Goal: Task Accomplishment & Management: Complete application form

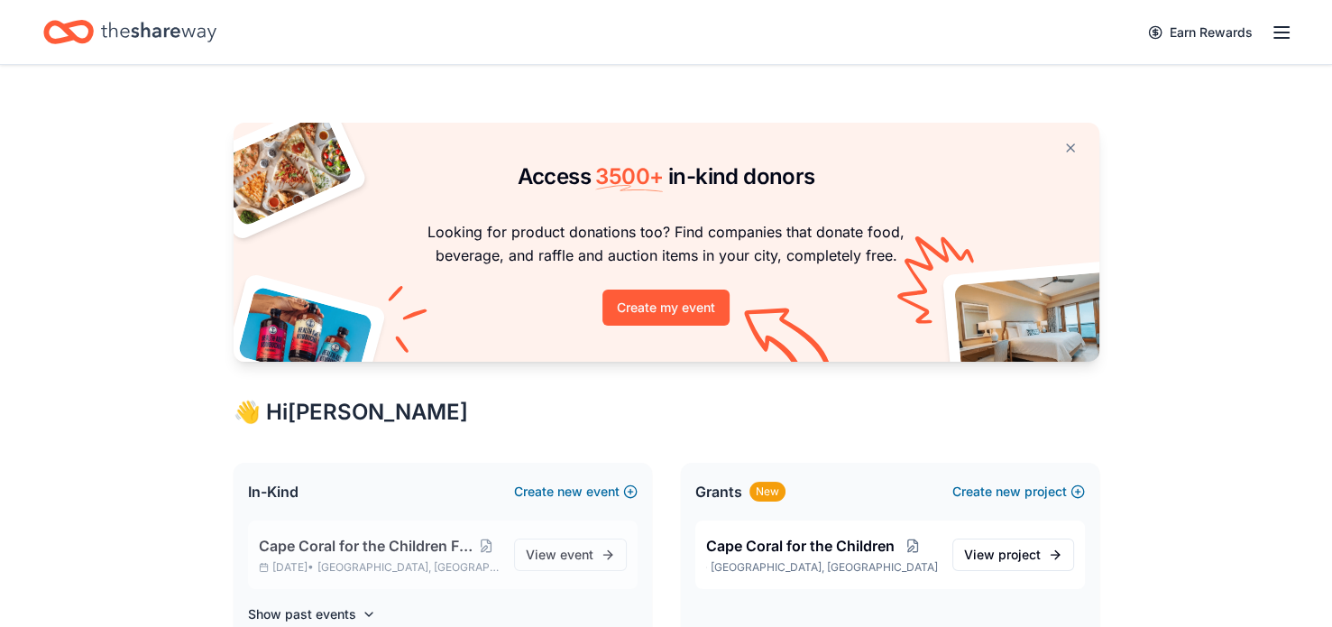
click at [434, 546] on span "Cape Coral for the Children Fashion Show" at bounding box center [366, 546] width 214 height 22
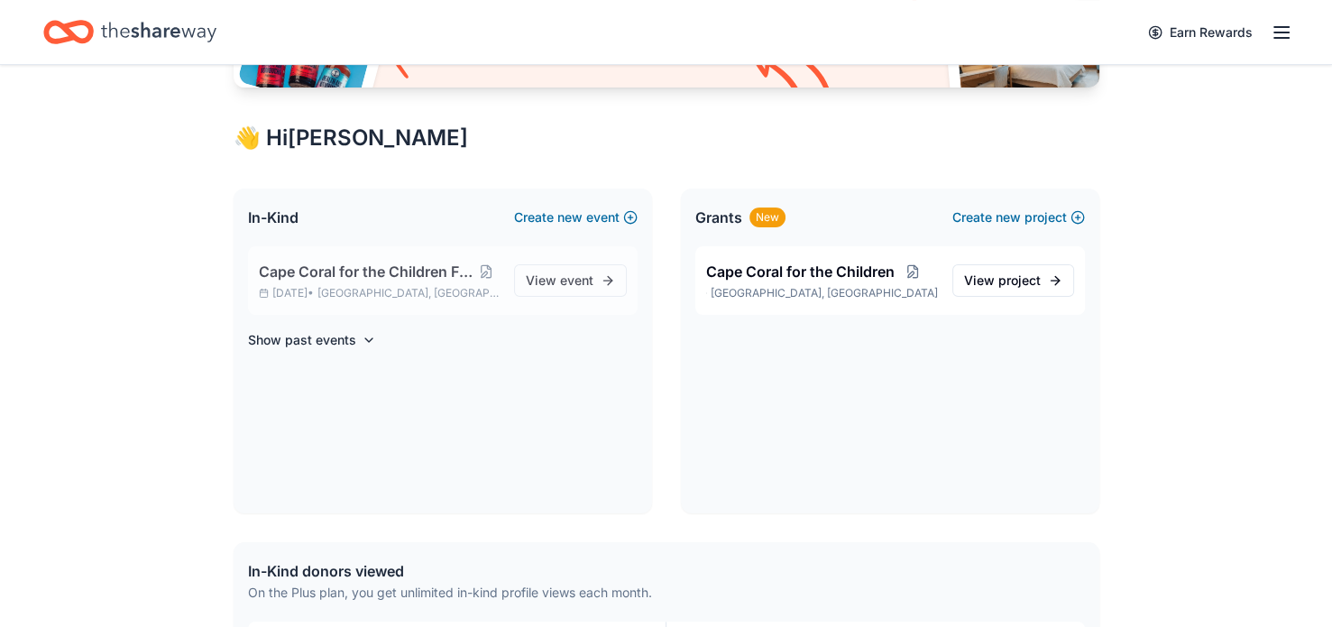
scroll to position [256, 0]
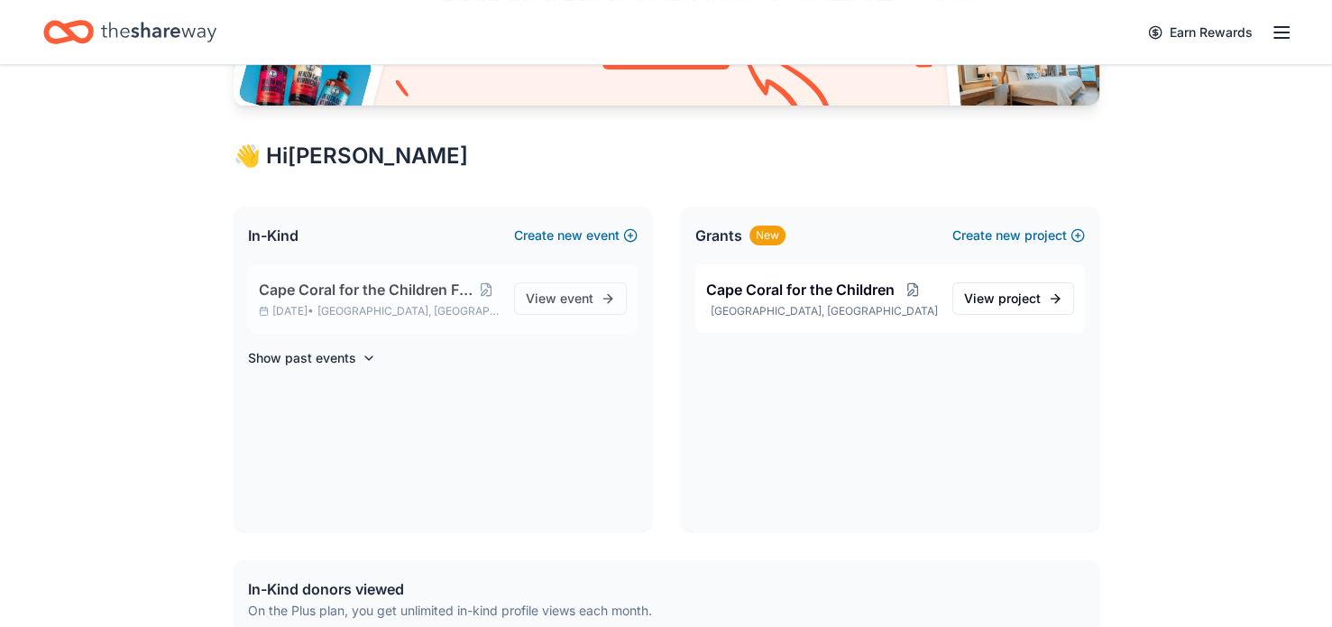
click at [377, 287] on span "Cape Coral for the Children Fashion Show" at bounding box center [366, 290] width 214 height 22
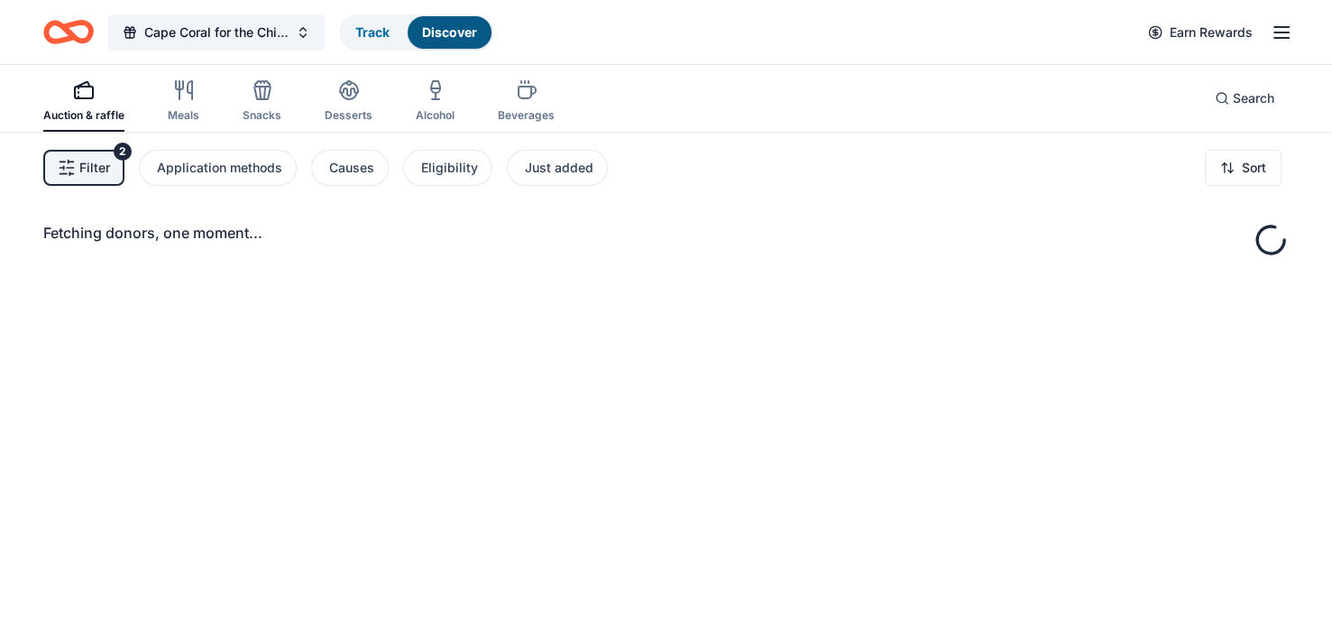
click at [379, 310] on div "Fetching donors, one moment..." at bounding box center [666, 445] width 1332 height 627
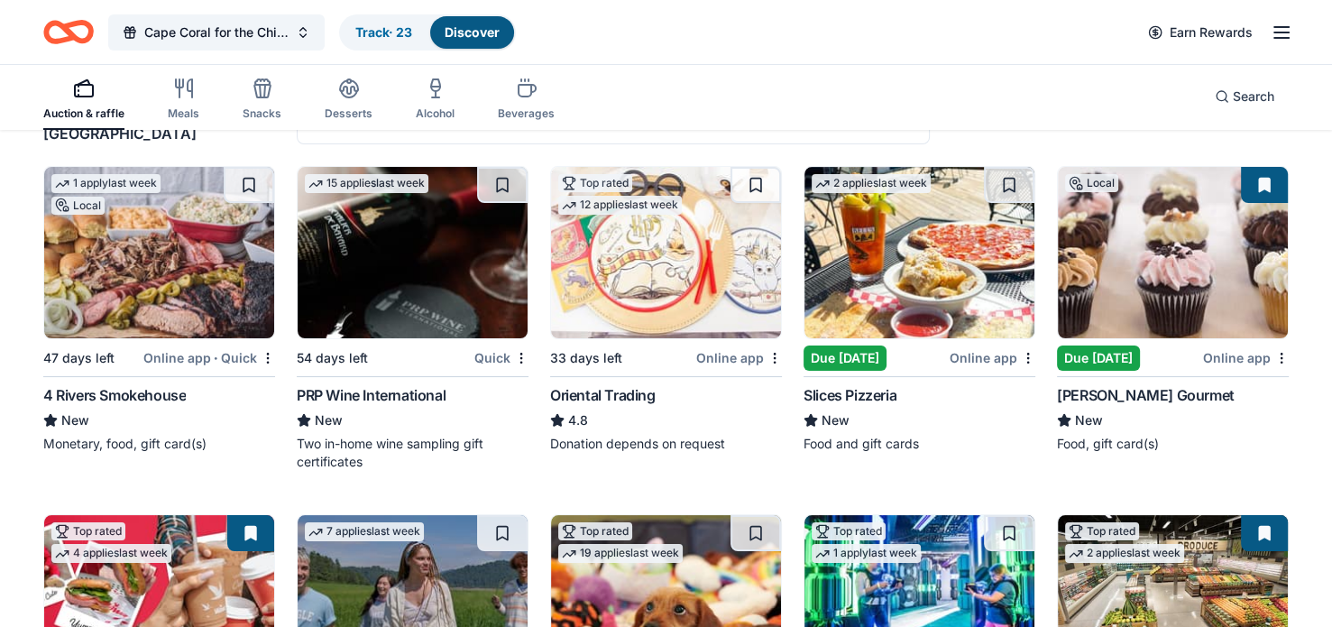
scroll to position [169, 0]
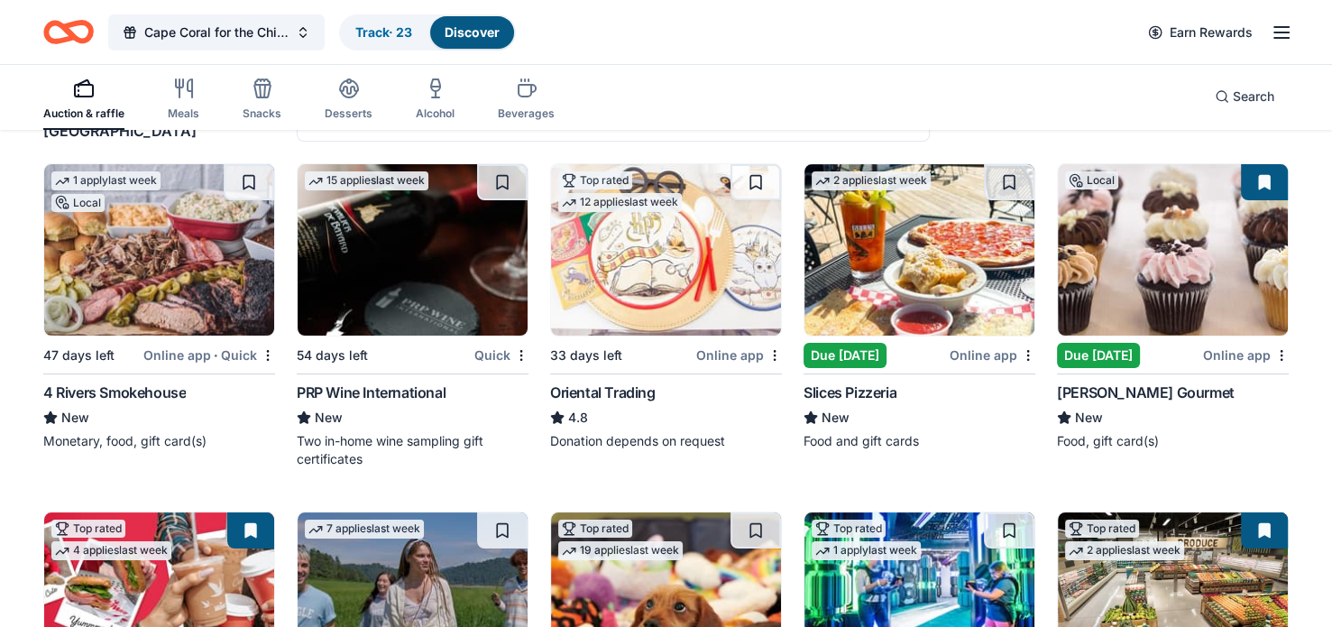
click at [898, 280] on img at bounding box center [919, 249] width 230 height 171
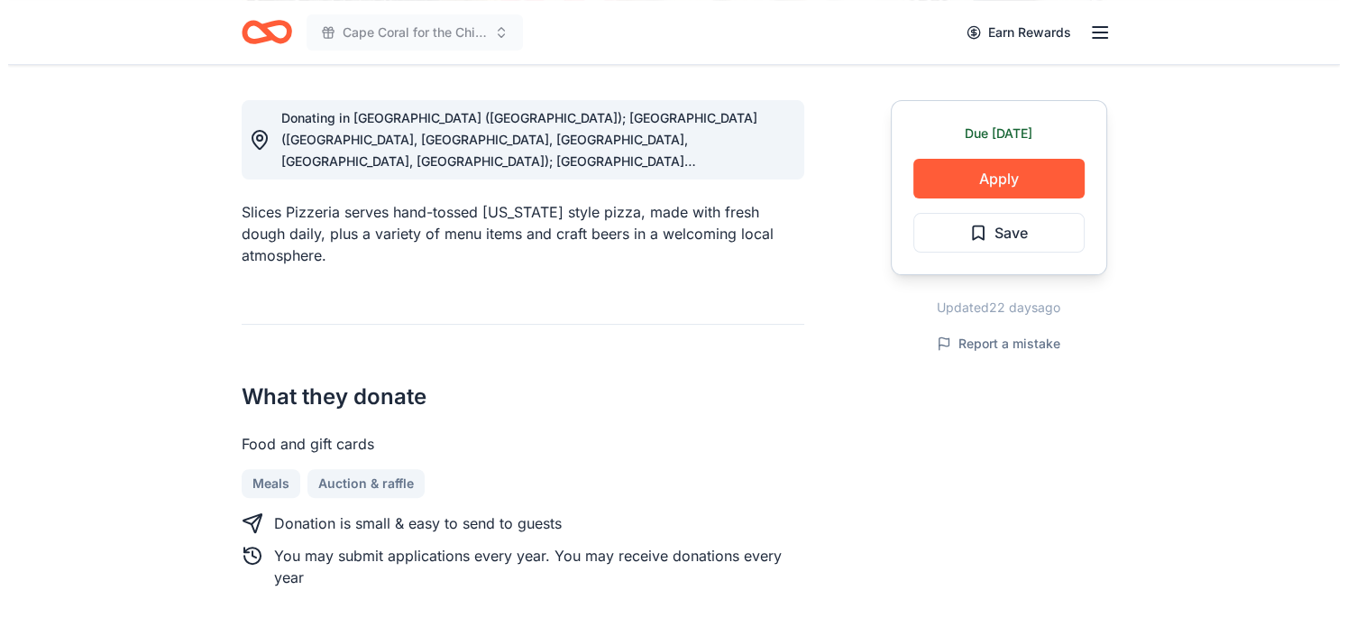
scroll to position [498, 0]
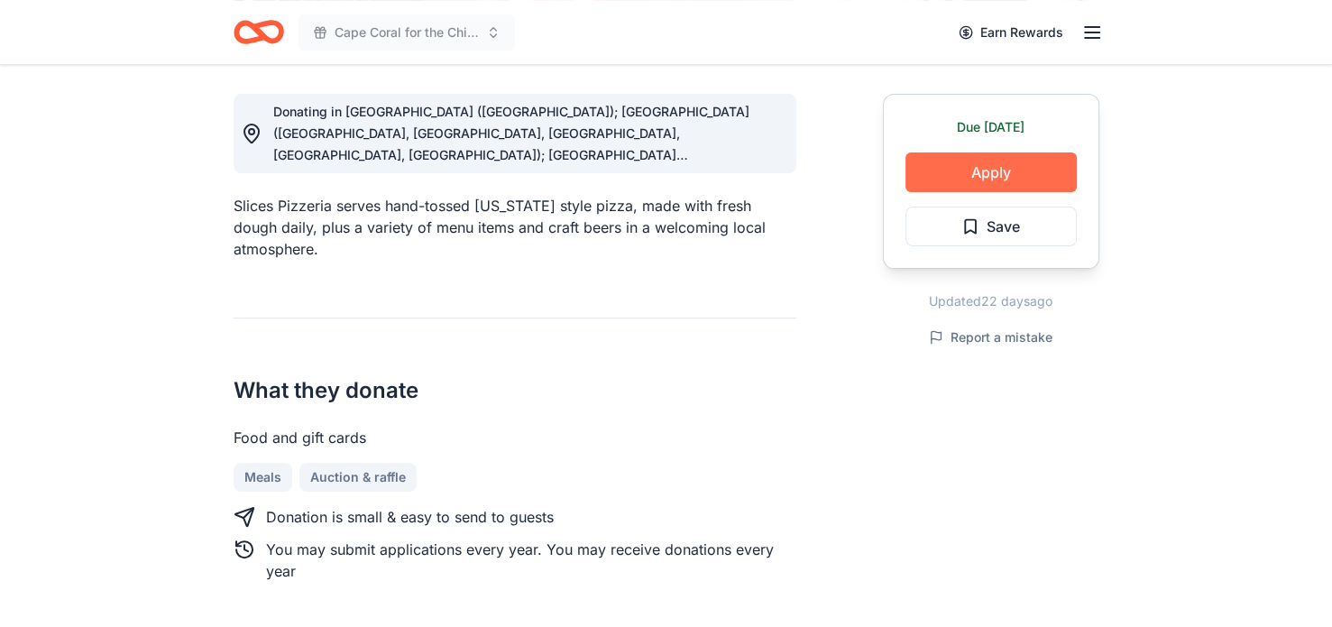
click at [956, 183] on button "Apply" at bounding box center [991, 172] width 171 height 40
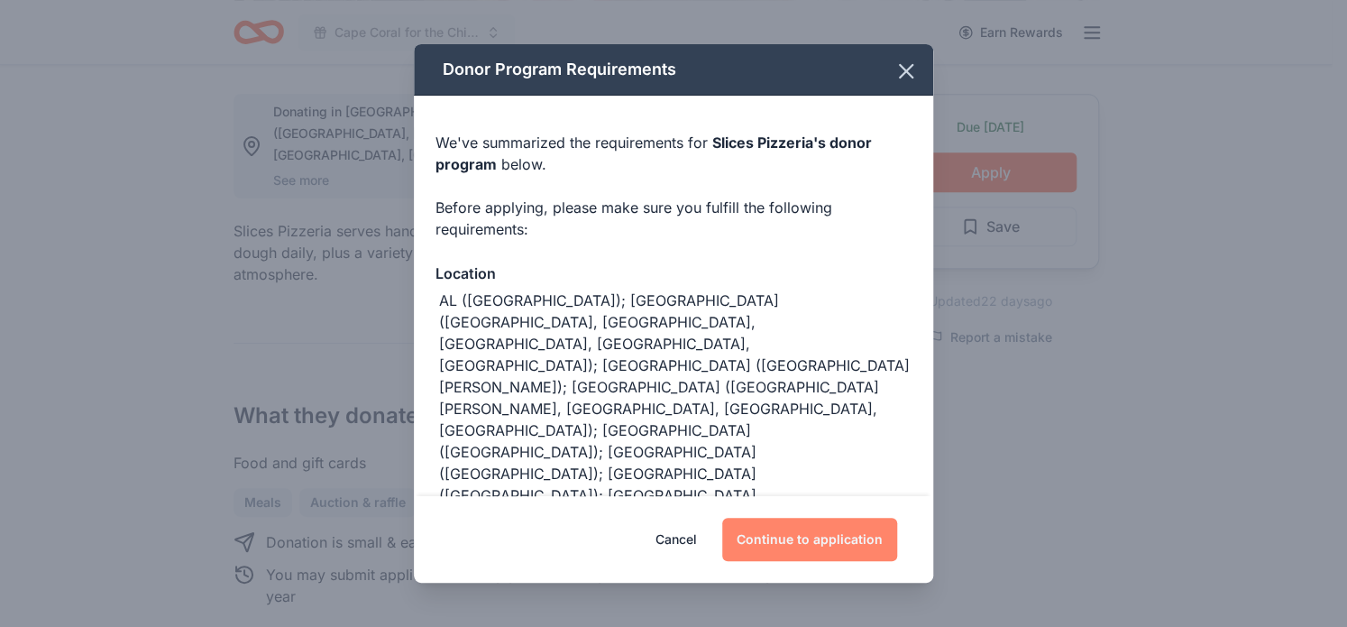
click at [776, 545] on button "Continue to application" at bounding box center [809, 539] width 175 height 43
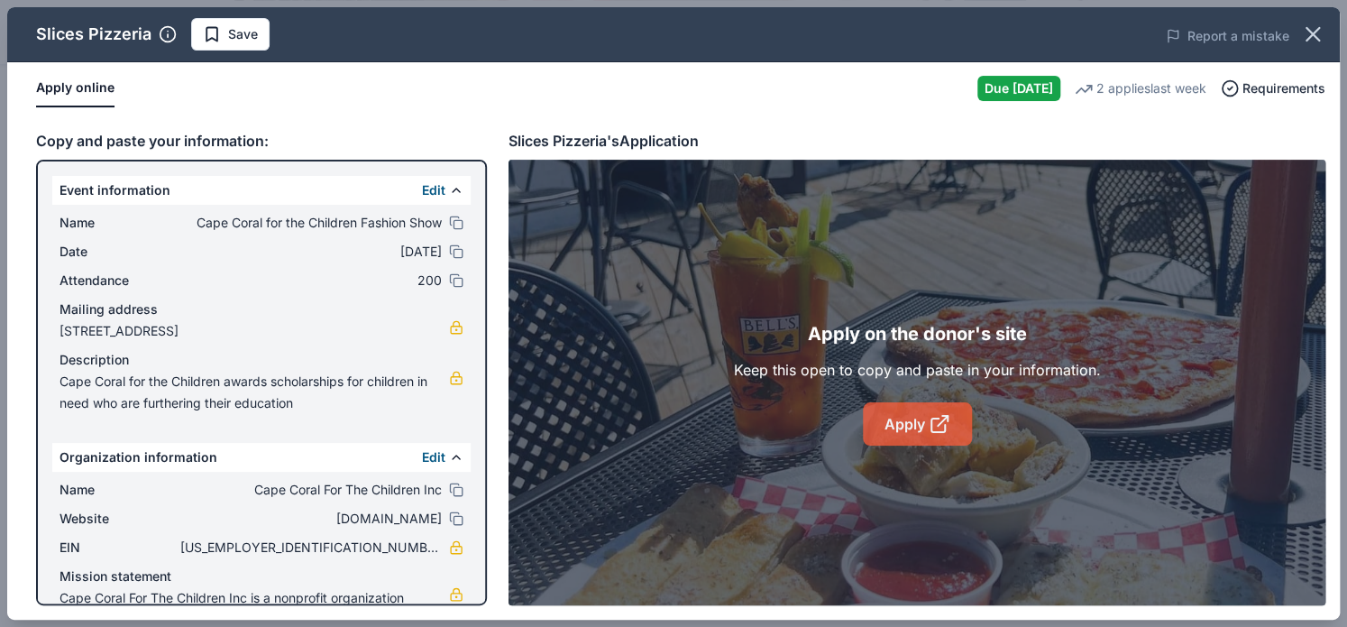
click at [891, 429] on link "Apply" at bounding box center [917, 423] width 109 height 43
